Goal: Transaction & Acquisition: Purchase product/service

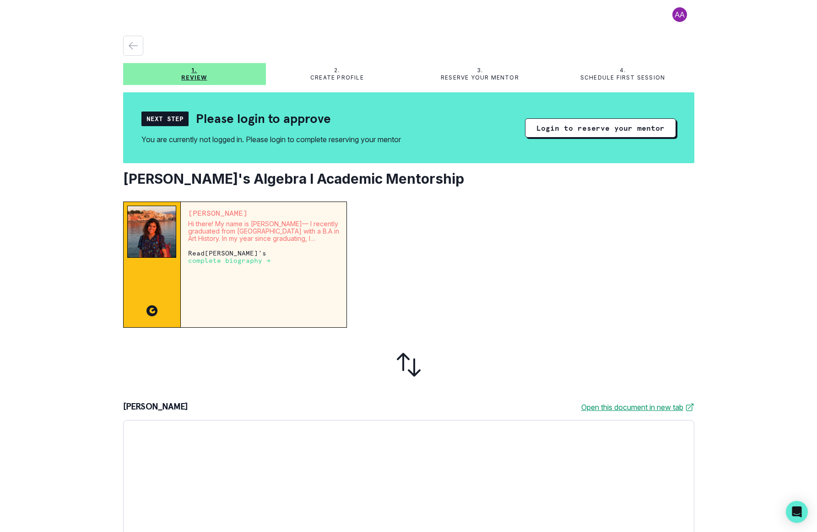
click at [246, 261] on p "complete biography →" at bounding box center [229, 260] width 82 height 7
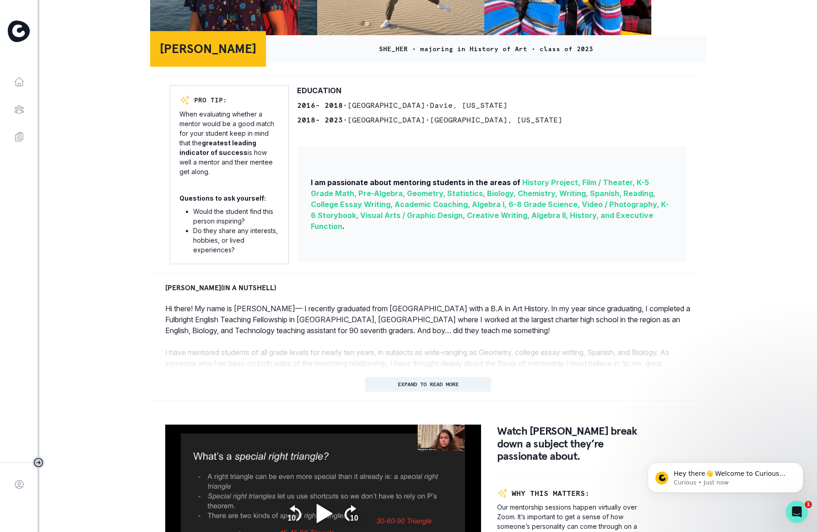
scroll to position [178, 0]
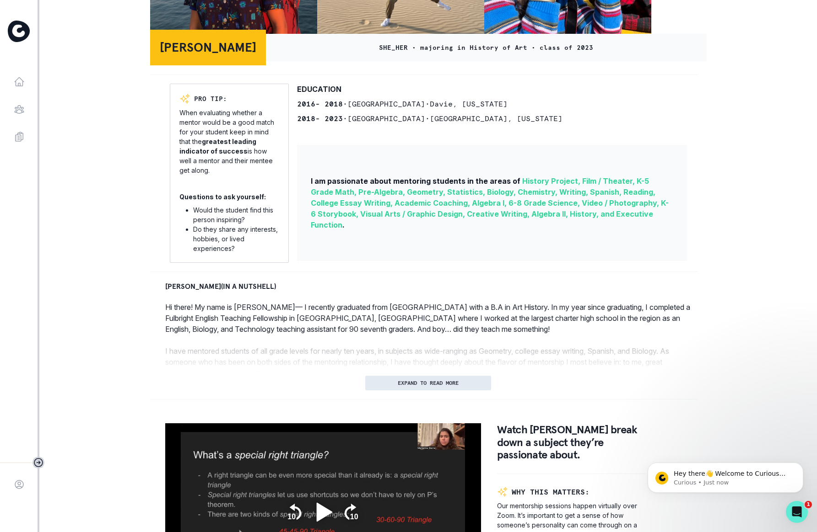
click at [457, 387] on button "EXPAND TO READ MORE" at bounding box center [428, 383] width 126 height 15
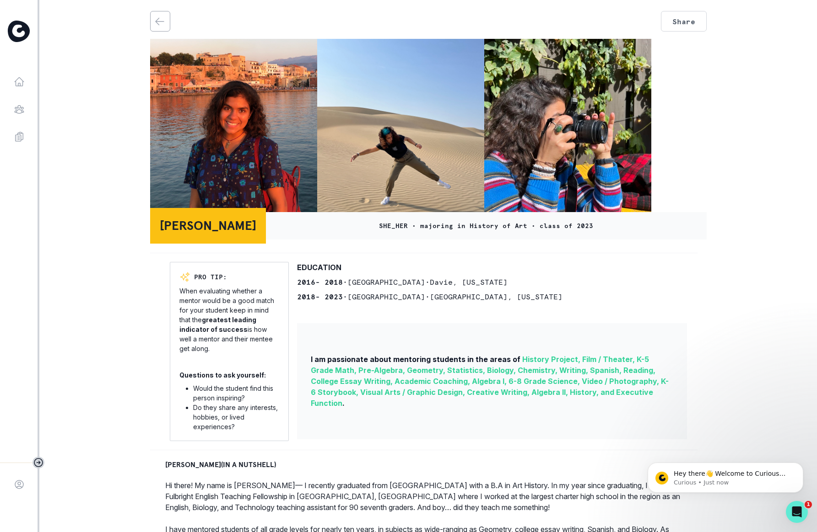
scroll to position [0, 0]
click at [281, 149] on img at bounding box center [233, 128] width 167 height 178
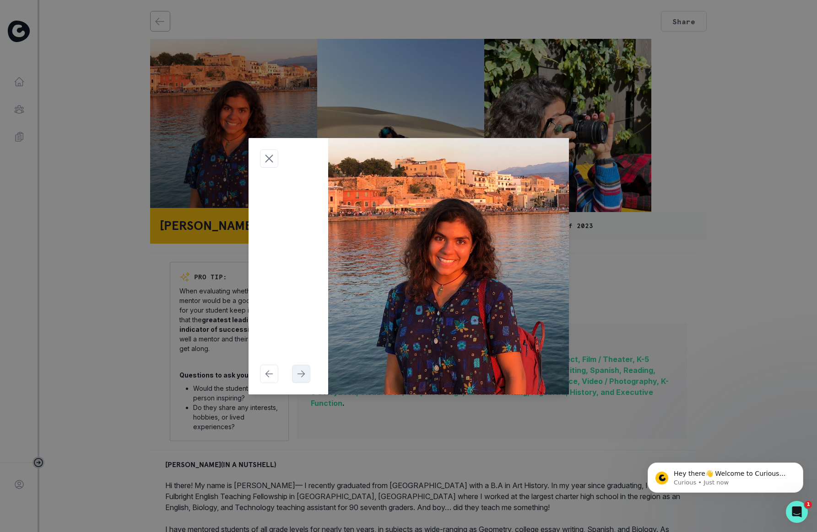
click at [306, 376] on button "Navigate right" at bounding box center [301, 374] width 18 height 18
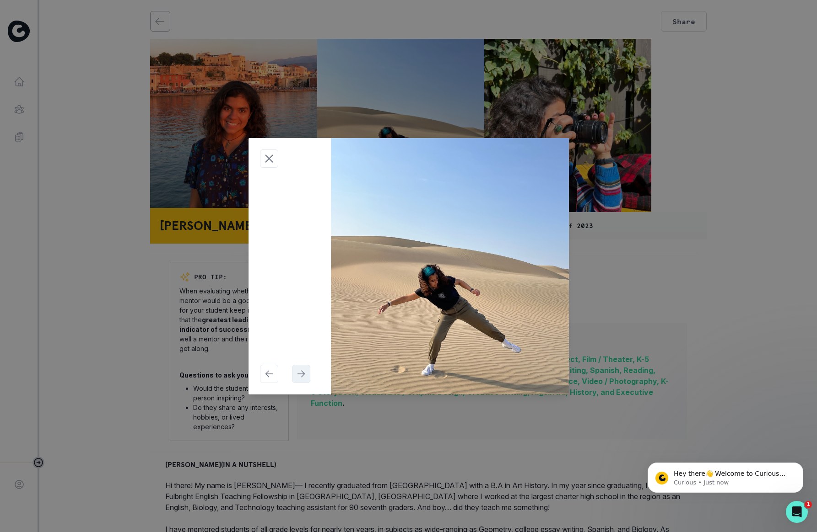
click at [306, 375] on icon "Navigate right" at bounding box center [301, 374] width 11 height 11
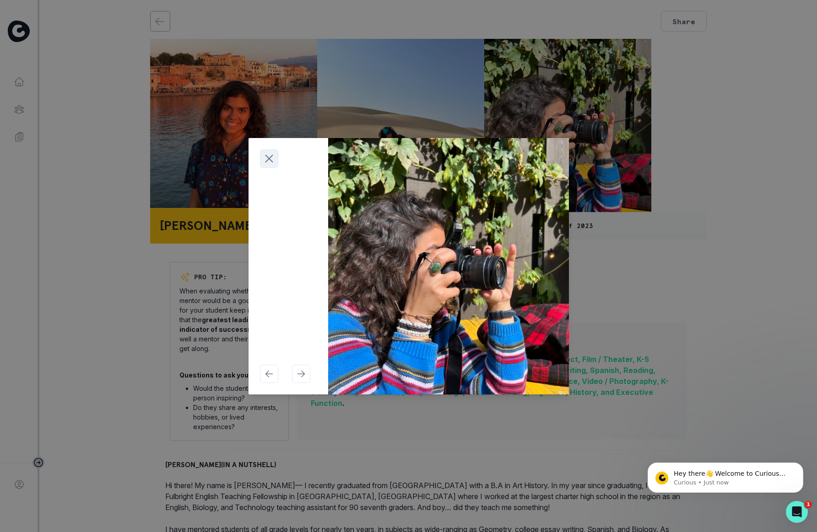
click at [269, 158] on icon "Close modal" at bounding box center [268, 158] width 7 height 7
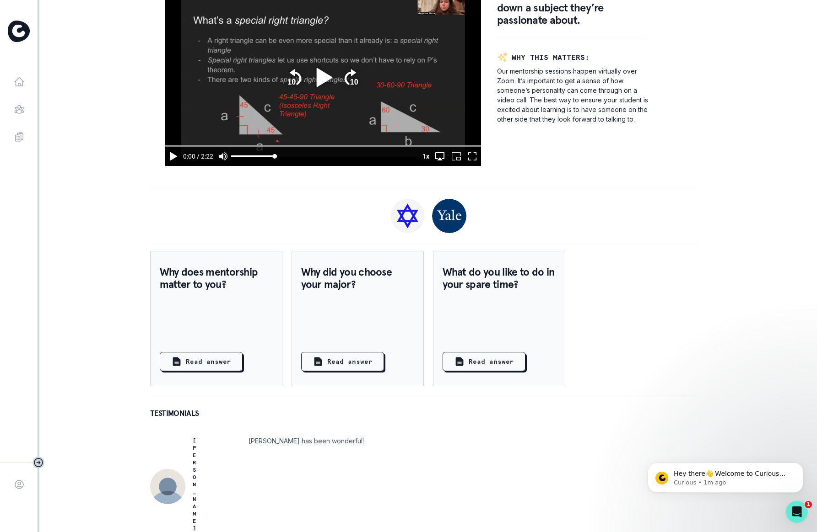
click at [297, 441] on p "Marianna has been wonderful!" at bounding box center [305, 441] width 115 height 8
click at [226, 365] on p "Read answer" at bounding box center [208, 362] width 45 height 10
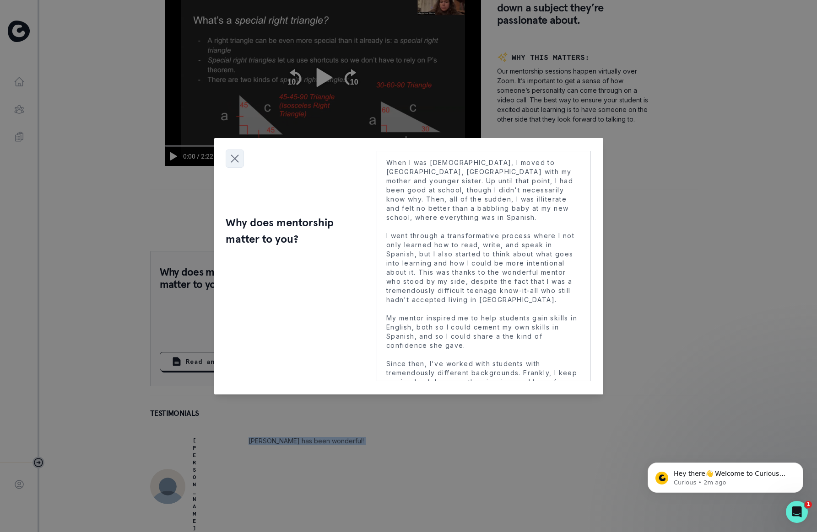
click at [234, 162] on icon "Close modal" at bounding box center [235, 159] width 14 height 14
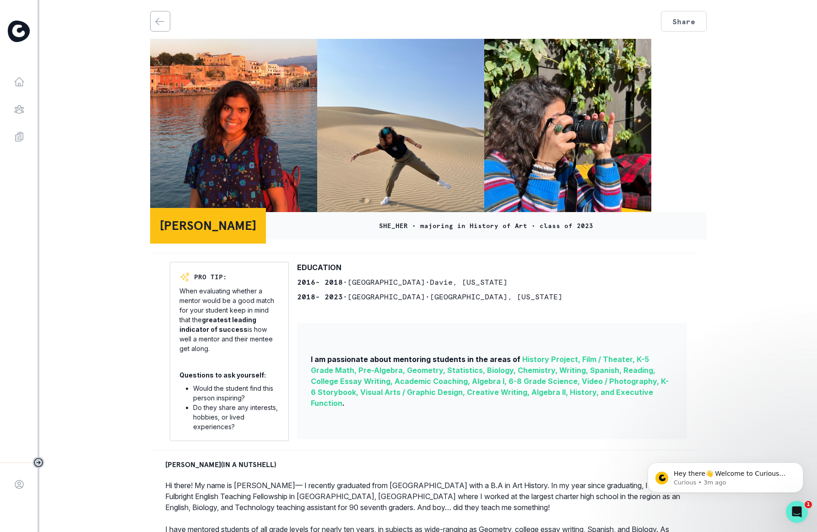
click at [158, 24] on icon "back" at bounding box center [160, 21] width 8 height 7
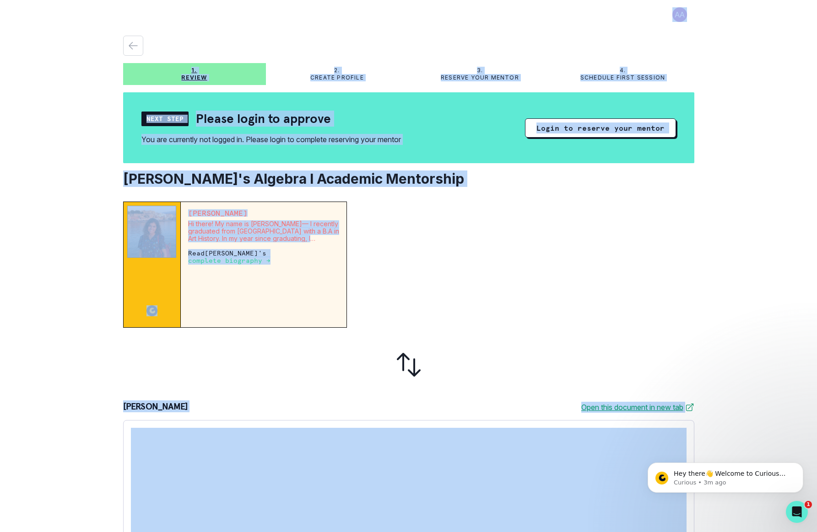
click at [530, 226] on div at bounding box center [523, 265] width 339 height 126
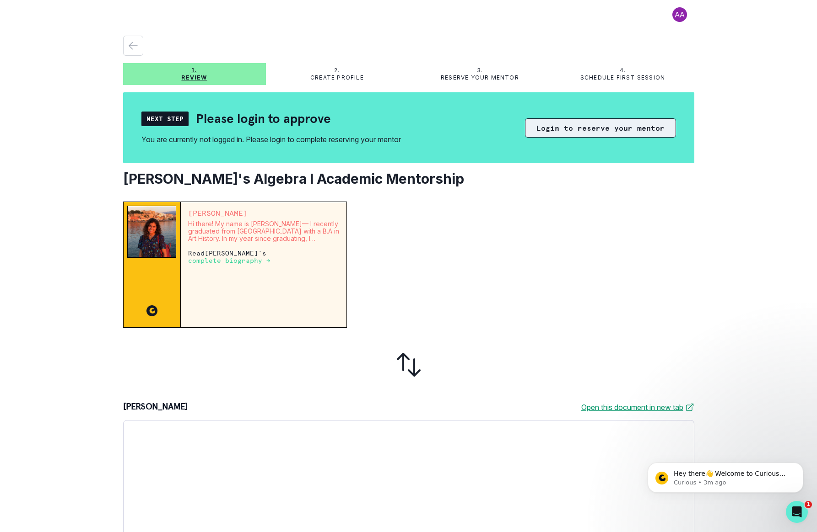
click at [611, 127] on button "Login to reserve your mentor" at bounding box center [600, 127] width 151 height 19
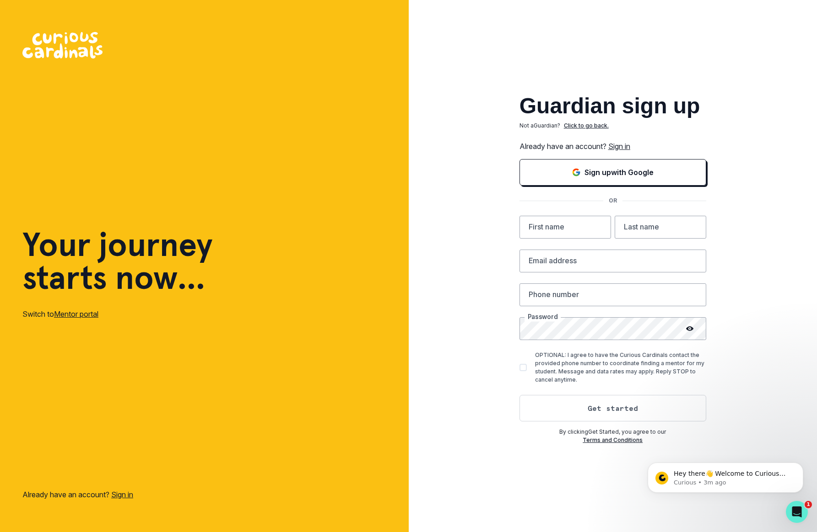
click at [623, 148] on link "Sign in" at bounding box center [619, 146] width 22 height 9
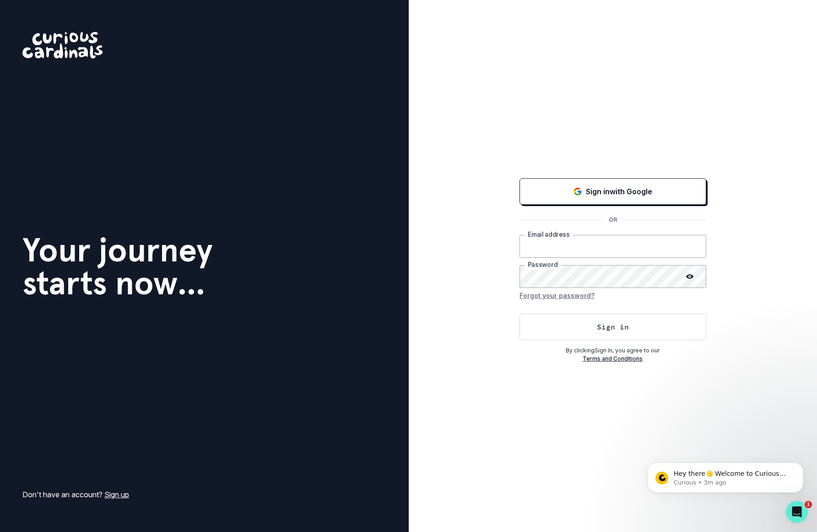
type input "[EMAIL_ADDRESS][DOMAIN_NAME]"
click at [467, 123] on div "Sign in with Google OR anaghamudigonda@gmail.com Email address Password Forgot …" at bounding box center [613, 266] width 409 height 532
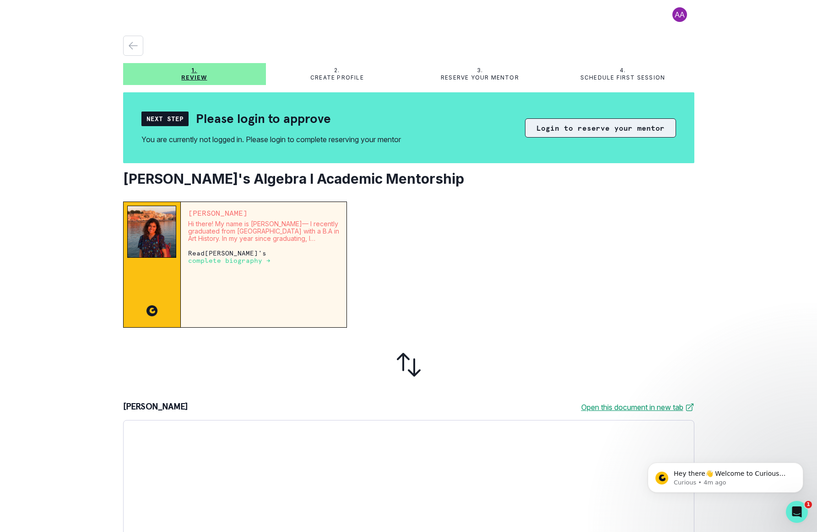
click at [600, 128] on button "Login to reserve your mentor" at bounding box center [600, 127] width 151 height 19
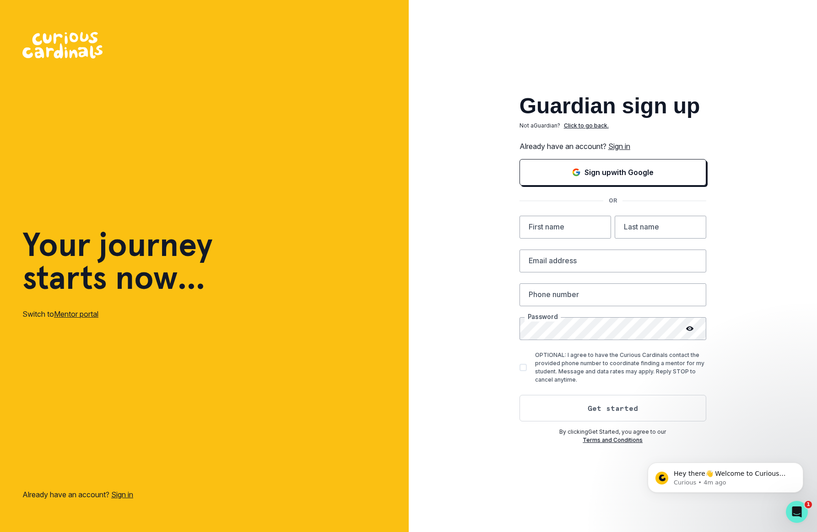
click at [624, 145] on link "Sign in" at bounding box center [619, 146] width 22 height 9
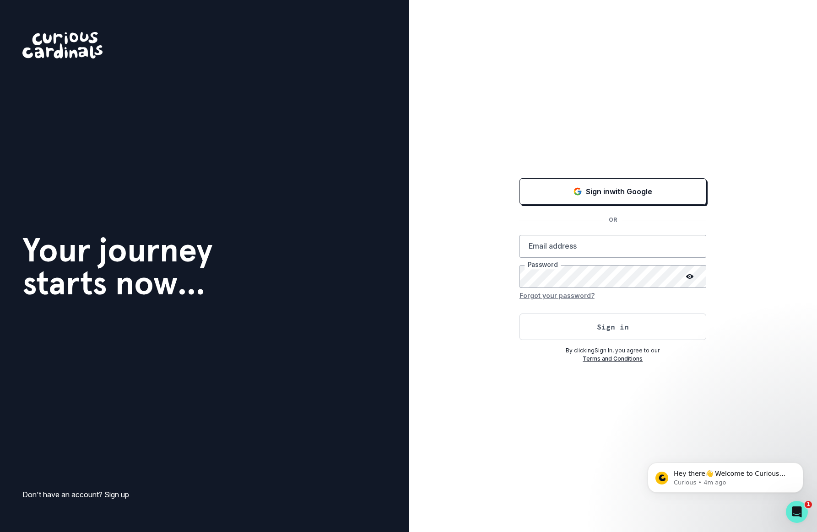
click at [217, 0] on div "Your journey starts now... Don't have an account? Sign up" at bounding box center [204, 266] width 409 height 532
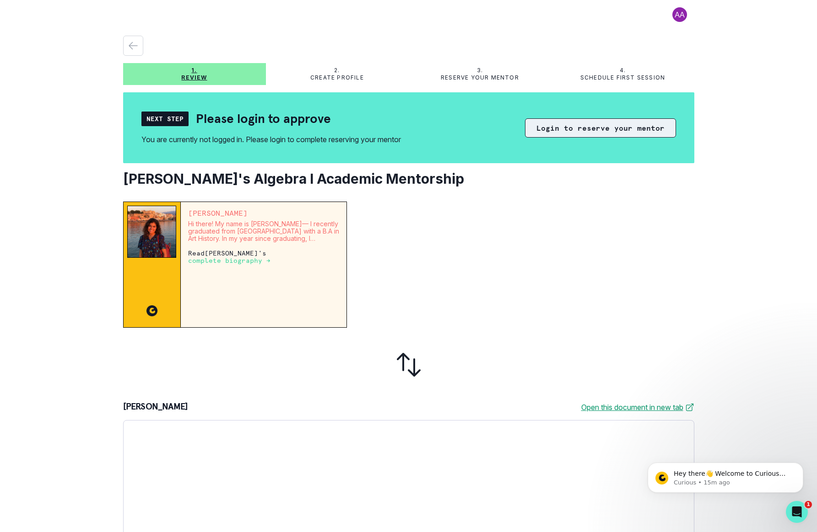
click at [587, 129] on button "Login to reserve your mentor" at bounding box center [600, 127] width 151 height 19
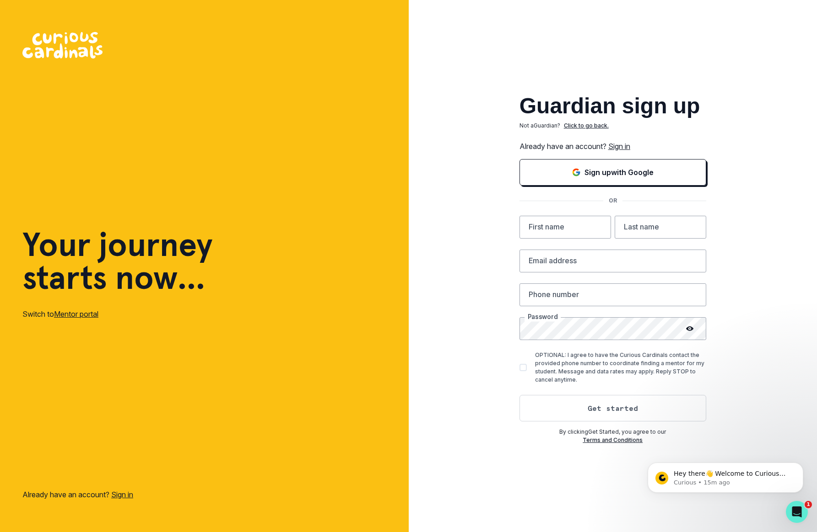
click at [629, 146] on link "Sign in" at bounding box center [619, 146] width 22 height 9
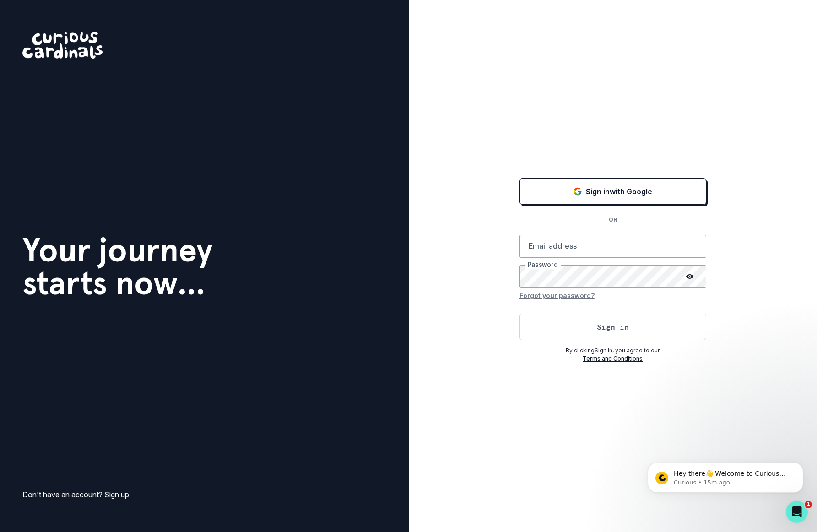
click at [564, 297] on button "Forgot your password?" at bounding box center [556, 295] width 75 height 15
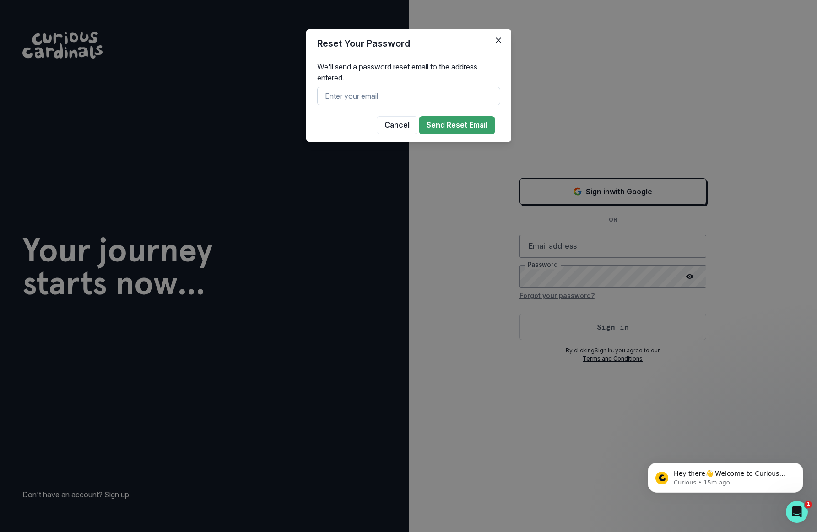
click at [408, 98] on input "text" at bounding box center [408, 96] width 183 height 18
type input "[EMAIL_ADDRESS][DOMAIN_NAME]"
click at [465, 127] on button "Send Reset Email" at bounding box center [456, 125] width 75 height 18
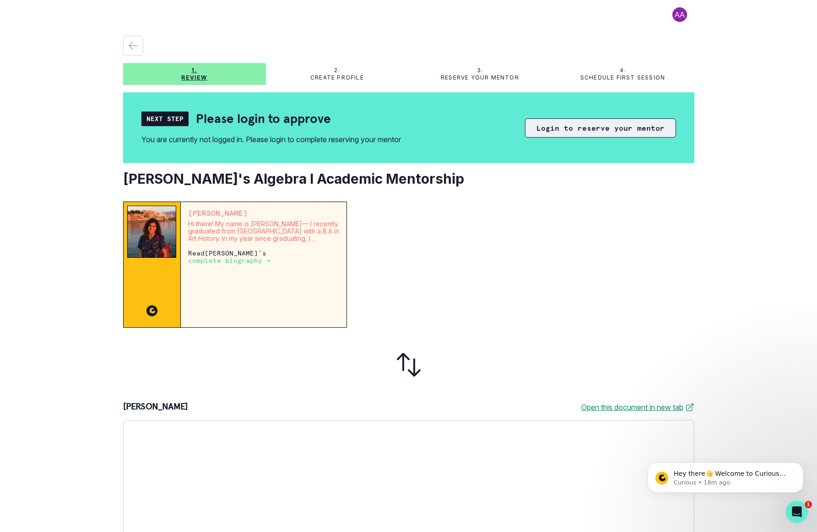
click at [577, 128] on button "Login to reserve your mentor" at bounding box center [600, 127] width 151 height 19
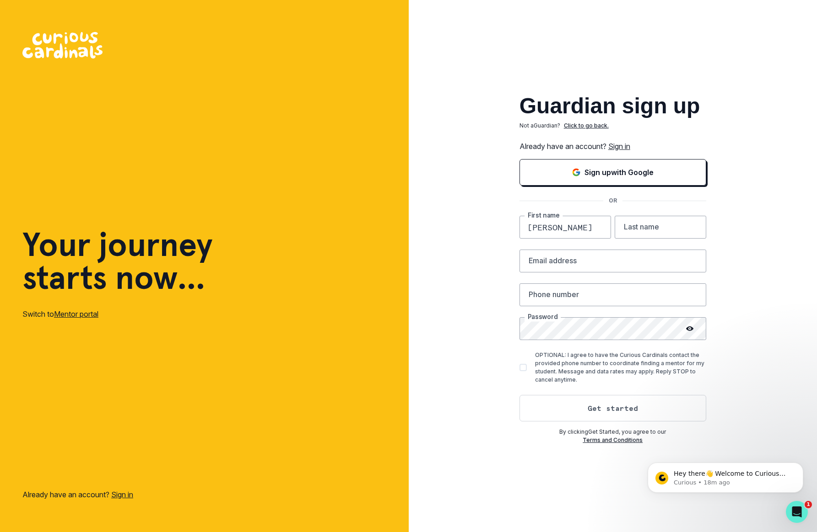
type input "Anagha"
type input "Mudigonda"
type input "an"
type input "[EMAIL_ADDRESS][DOMAIN_NAME]"
type input "4083687009"
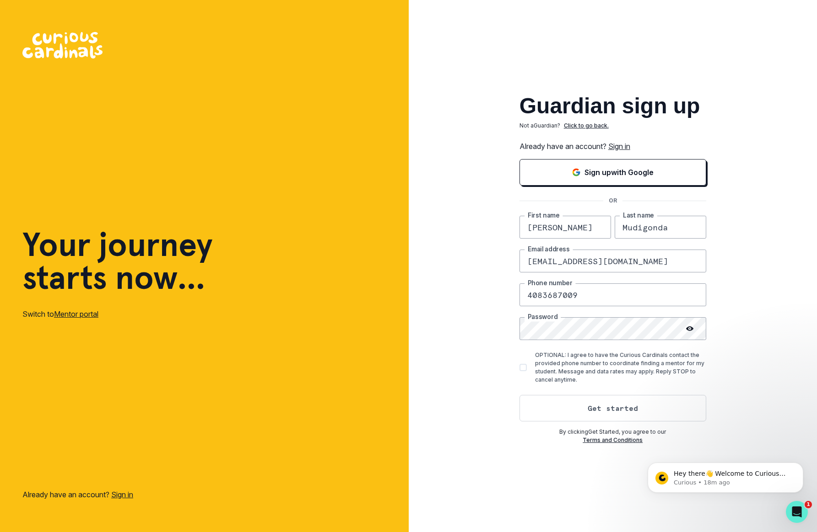
click at [695, 329] on div at bounding box center [689, 328] width 33 height 23
click at [689, 329] on circle at bounding box center [688, 328] width 1 height 1
click at [527, 368] on label "OPTIONAL: I agree to have the Curious Cardinals contact the provided phone numb…" at bounding box center [612, 367] width 187 height 33
click at [519, 368] on input "OPTIONAL: I agree to have the Curious Cardinals contact the provided phone numb…" at bounding box center [519, 368] width 0 height 0
checkbox input "true"
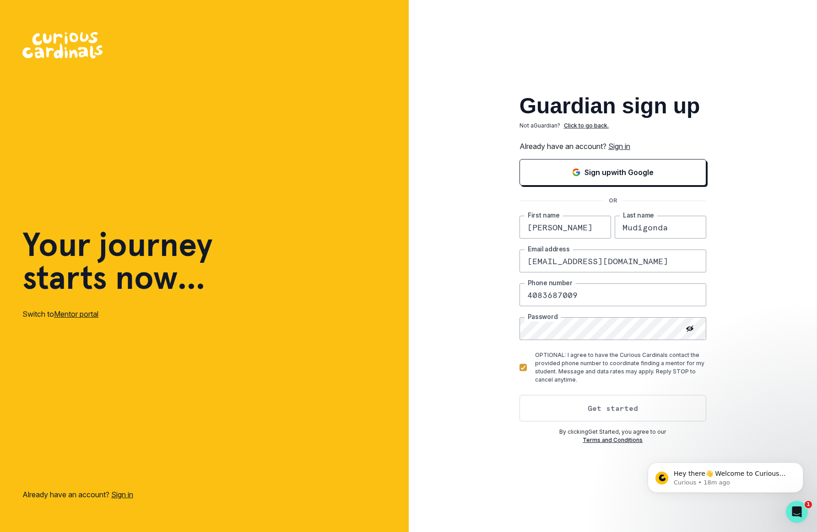
click at [610, 407] on button "Get started" at bounding box center [612, 408] width 187 height 27
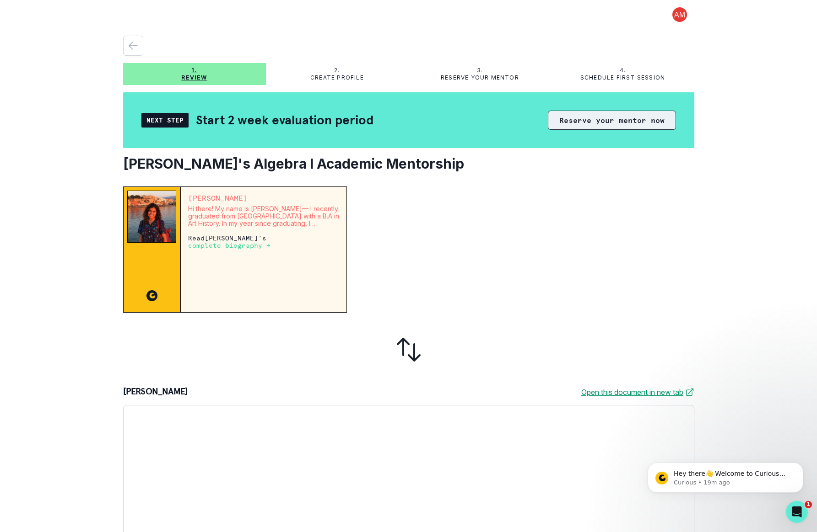
click at [634, 118] on button "Reserve your mentor now" at bounding box center [612, 120] width 128 height 19
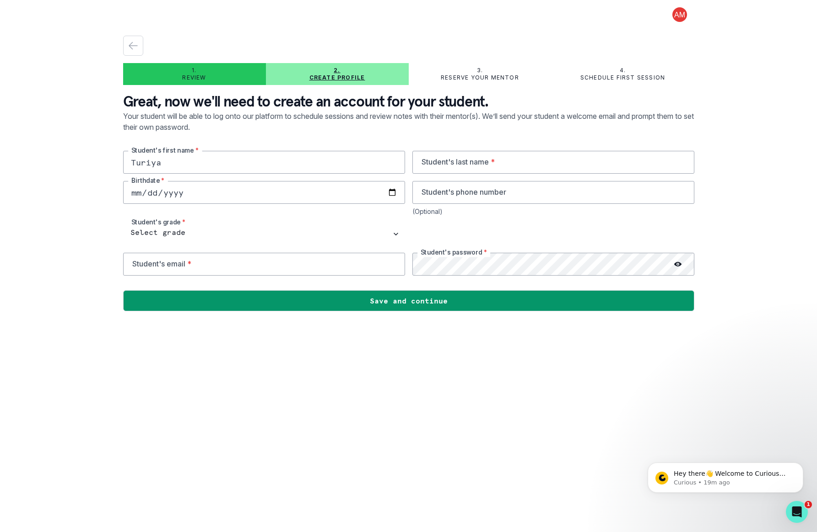
type input "Turiya"
type input "Narendra"
click at [178, 194] on input "date" at bounding box center [264, 192] width 282 height 23
click at [198, 193] on input "2025-01-15" at bounding box center [264, 192] width 282 height 23
click at [180, 193] on input "2025-01-15" at bounding box center [264, 192] width 282 height 23
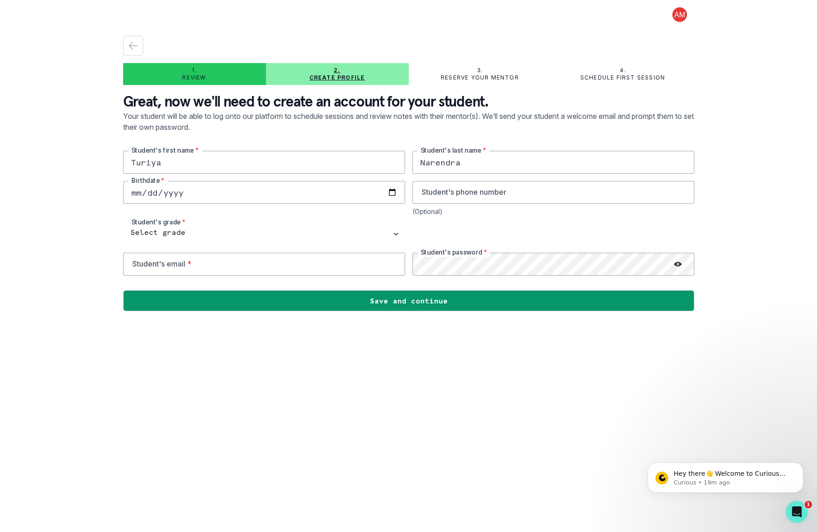
type input "2013-01-15"
click at [280, 361] on main "1. Review 2. Create profile 3. Reserve your mentor 4. Schedule first session Gr…" at bounding box center [409, 266] width 586 height 532
type input "4083687009"
click at [334, 391] on main "1. Review 2. Create profile 3. Reserve your mentor 4. Schedule first session Gr…" at bounding box center [409, 266] width 586 height 532
click at [345, 269] on input "email" at bounding box center [264, 264] width 282 height 23
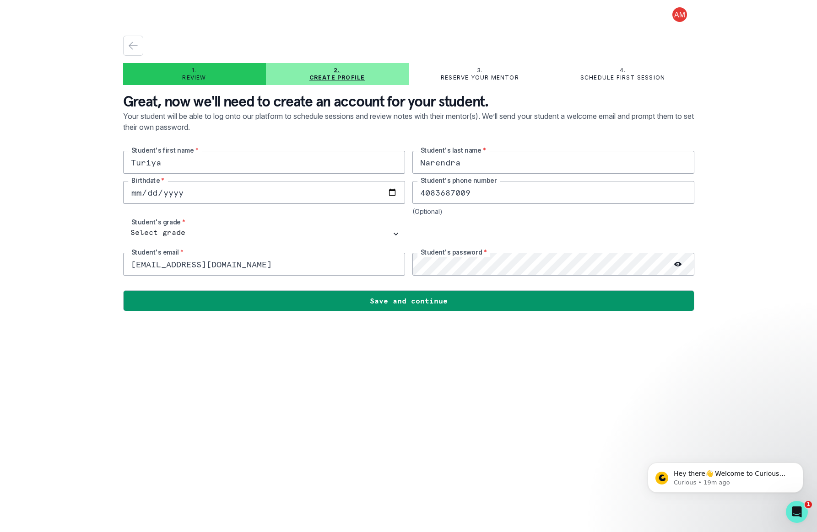
type input "turiyabrooklyn@gmail.com"
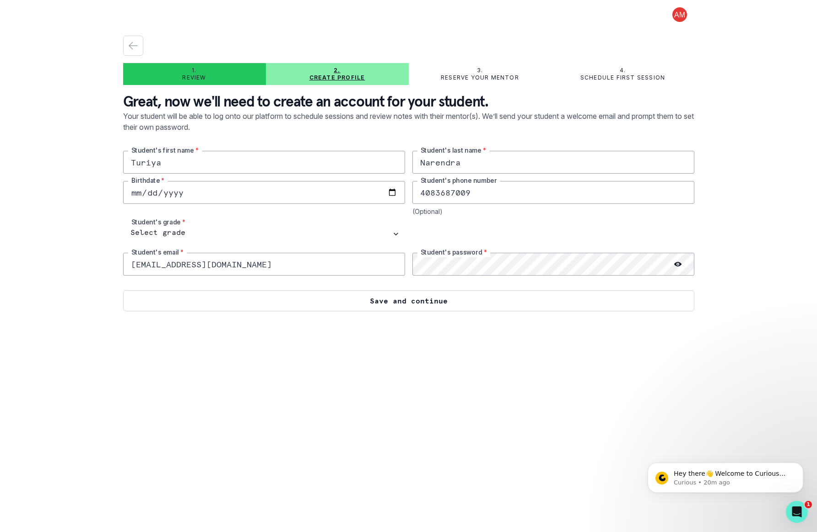
click at [433, 303] on button "Save and continue" at bounding box center [408, 300] width 571 height 21
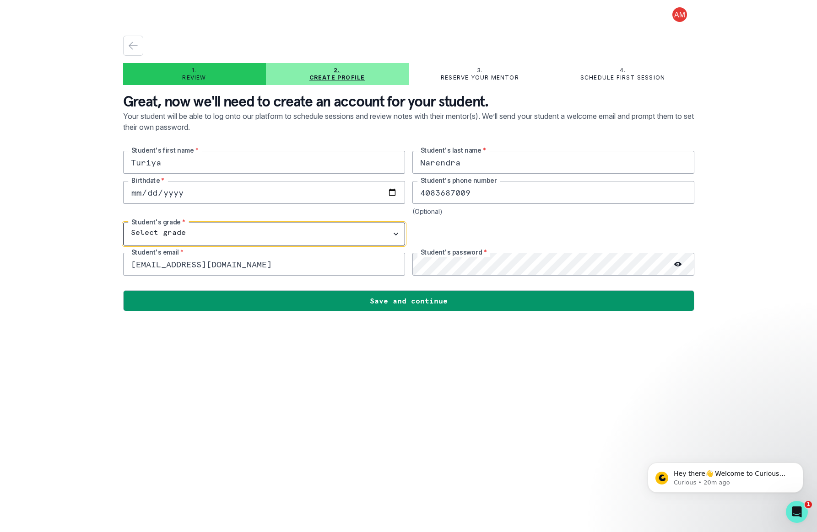
select select "7th Grade"
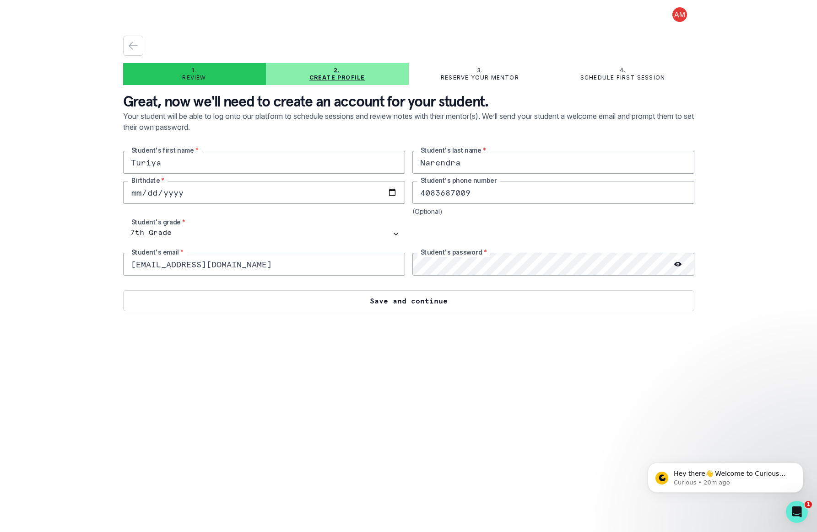
click at [391, 303] on button "Save and continue" at bounding box center [408, 300] width 571 height 21
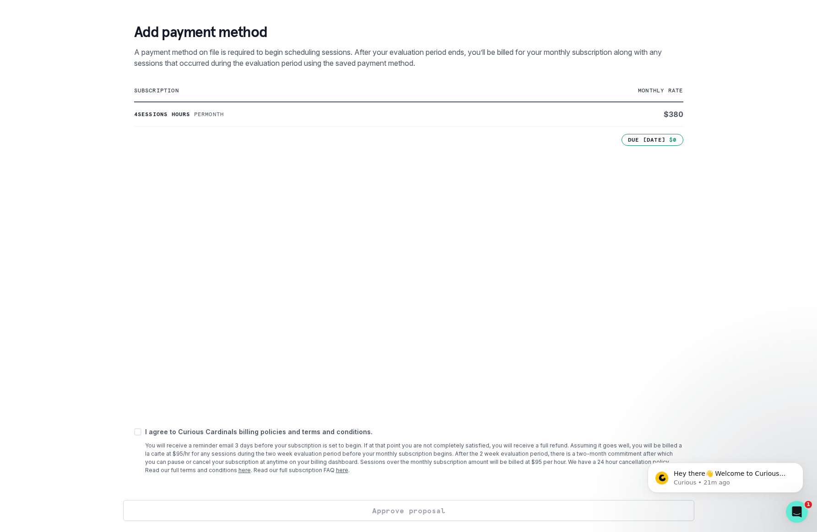
scroll to position [150, 0]
click at [46, 420] on div "1. Review 2. Create profile 3. Reserve your mentor 4. Schedule first session Ho…" at bounding box center [408, 266] width 817 height 532
click at [138, 432] on span at bounding box center [137, 432] width 7 height 7
click at [134, 432] on input "checkbox" at bounding box center [134, 432] width 0 height 0
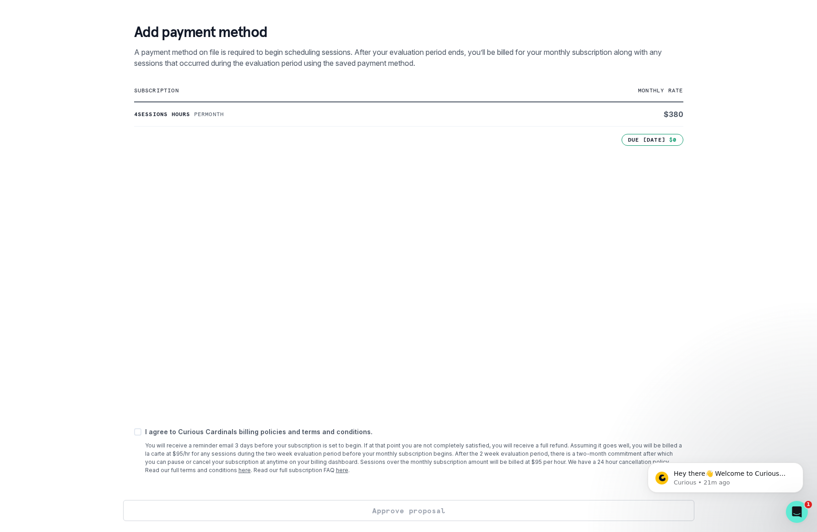
checkbox input "true"
